Goal: Information Seeking & Learning: Learn about a topic

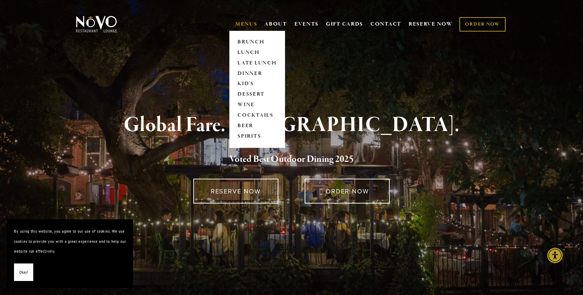
click at [254, 25] on link "MENUS" at bounding box center [246, 24] width 22 height 7
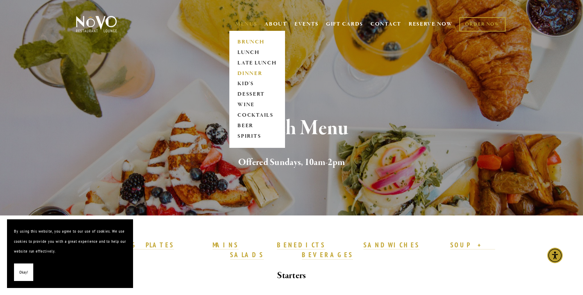
click at [248, 73] on link "DINNER" at bounding box center [257, 73] width 44 height 11
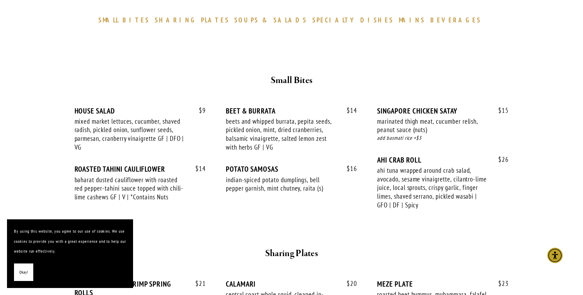
scroll to position [226, 0]
click at [108, 134] on div "mixed market lettuces, cucumber, shaved radish, pickled onion, sunflower seeds,…" at bounding box center [130, 133] width 111 height 35
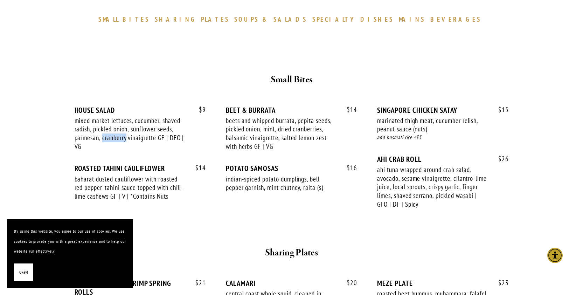
click at [108, 134] on div "mixed market lettuces, cucumber, shaved radish, pickled onion, sunflower seeds,…" at bounding box center [130, 133] width 111 height 35
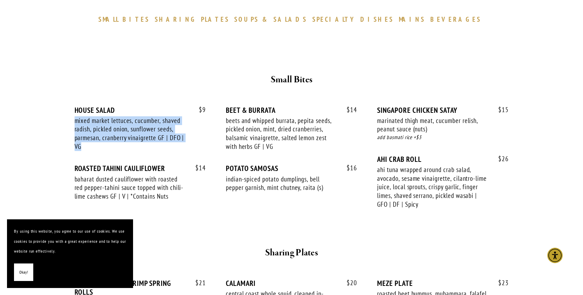
click at [108, 134] on div "mixed market lettuces, cucumber, shaved radish, pickled onion, sunflower seeds,…" at bounding box center [130, 133] width 111 height 35
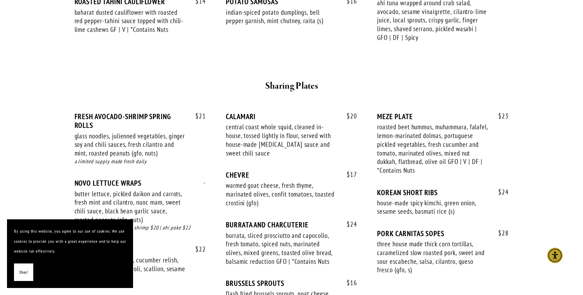
scroll to position [397, 0]
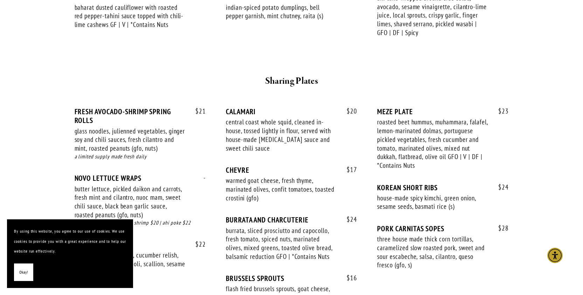
click at [26, 269] on span "Okay!" at bounding box center [23, 272] width 9 height 10
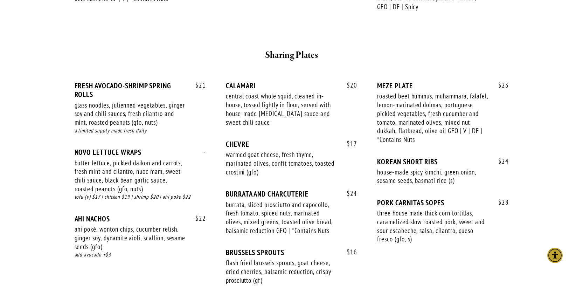
scroll to position [436, 0]
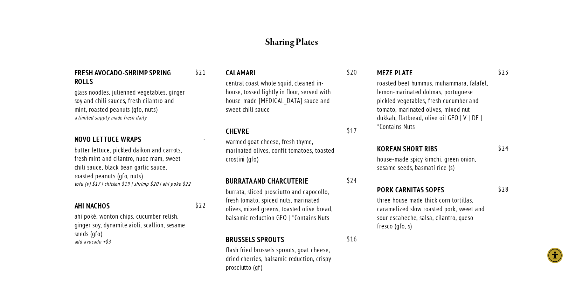
click at [129, 226] on div "ahi poké, wonton chips, cucumber relish, ginger soy, dynamite aioli, scallion, …" at bounding box center [130, 225] width 111 height 26
click at [444, 106] on div "roasted beet hummus, muhammara, falafel, lemon-marinated dolmas, portuguese pic…" at bounding box center [432, 105] width 111 height 52
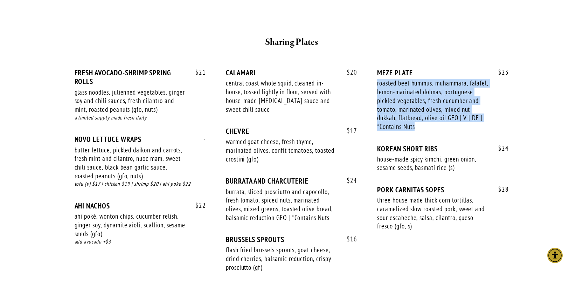
click at [444, 106] on div "roasted beet hummus, muhammara, falafel, lemon-marinated dolmas, portuguese pic…" at bounding box center [432, 105] width 111 height 52
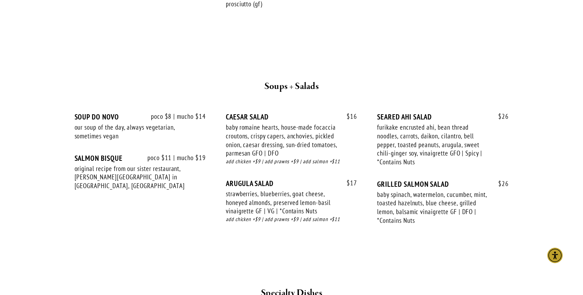
scroll to position [703, 0]
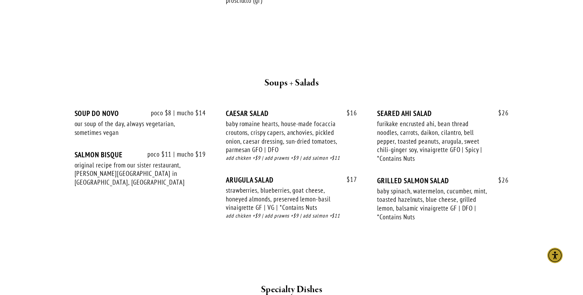
click at [258, 135] on div "baby romaine hearts, house-made focaccia croutons, crispy capers, anchovies, pi…" at bounding box center [281, 136] width 111 height 35
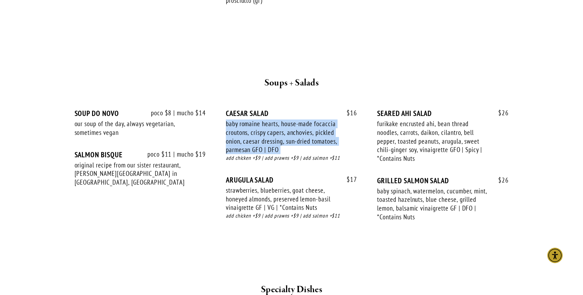
click at [258, 135] on div "baby romaine hearts, house-made focaccia croutons, crispy capers, anchovies, pi…" at bounding box center [281, 136] width 111 height 35
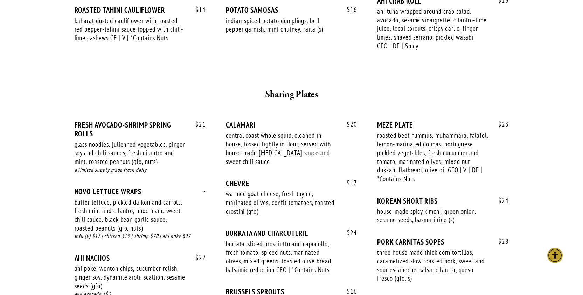
scroll to position [355, 0]
